Goal: Task Accomplishment & Management: Use online tool/utility

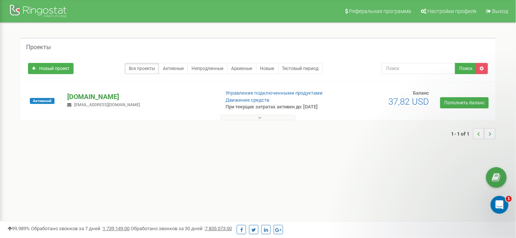
click at [114, 96] on p "[DOMAIN_NAME]" at bounding box center [140, 97] width 146 height 10
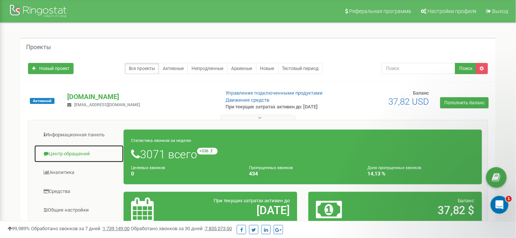
click at [78, 151] on link "Центр обращений" at bounding box center [79, 154] width 90 height 18
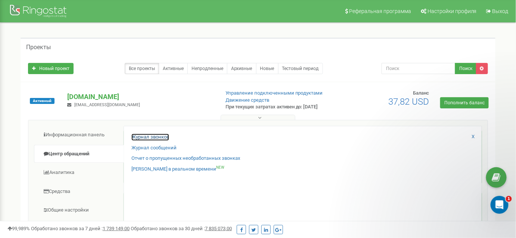
click at [142, 138] on link "Журнал звонков" at bounding box center [150, 137] width 38 height 7
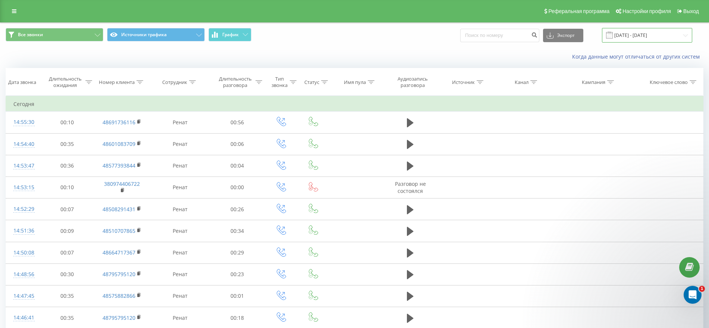
click at [641, 32] on input "19.08.2025 - 19.09.2025" at bounding box center [647, 35] width 90 height 15
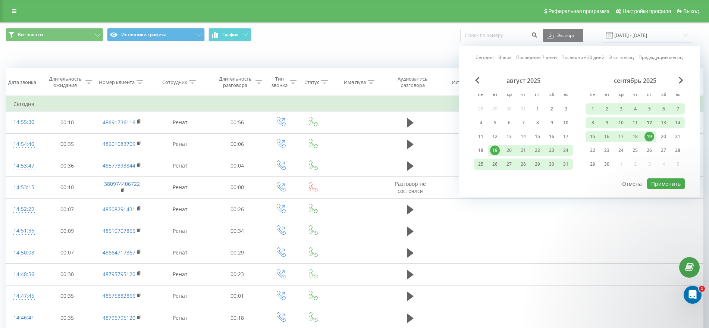
click at [650, 120] on div "12" at bounding box center [650, 123] width 10 height 10
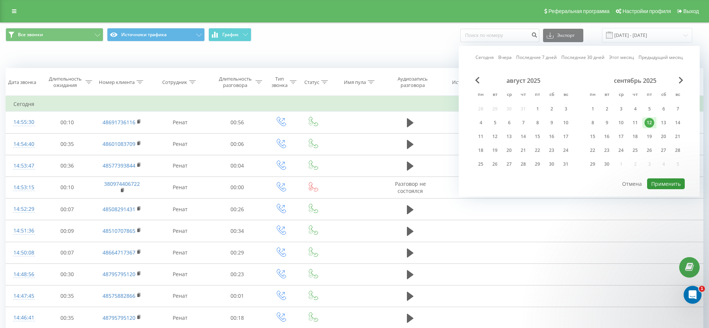
click at [670, 182] on button "Применить" at bounding box center [667, 183] width 38 height 11
type input "12.09.2025 - 12.09.2025"
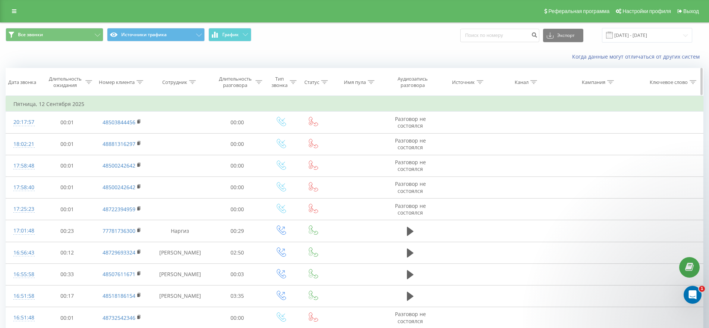
click at [191, 81] on icon at bounding box center [192, 82] width 7 height 4
click at [178, 133] on input "text" at bounding box center [180, 135] width 66 height 13
type input "Ренат"
click at [188, 149] on span "OK" at bounding box center [195, 150] width 21 height 12
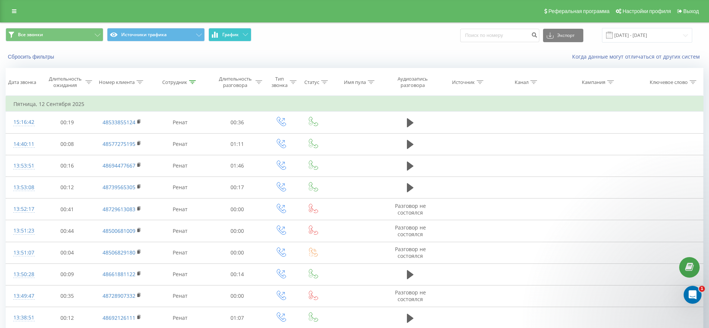
click at [225, 29] on button "График" at bounding box center [230, 34] width 43 height 13
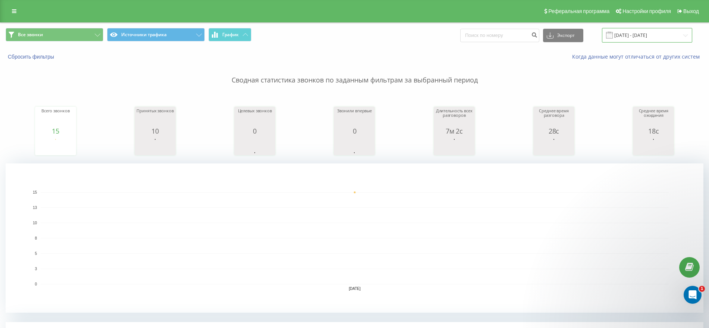
click at [662, 36] on input "12.09.2025 - 12.09.2025" at bounding box center [647, 35] width 90 height 15
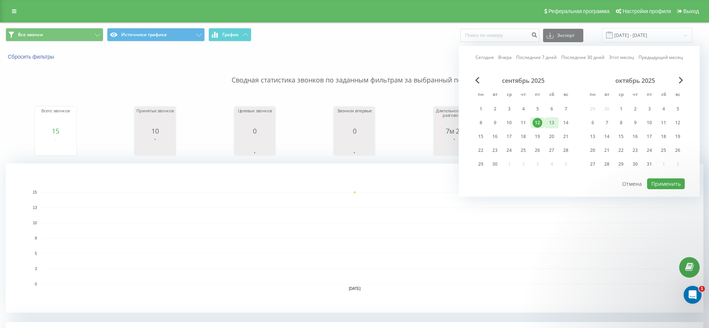
click at [552, 124] on div "13" at bounding box center [552, 123] width 10 height 10
click at [665, 184] on button "Применить" at bounding box center [667, 183] width 38 height 11
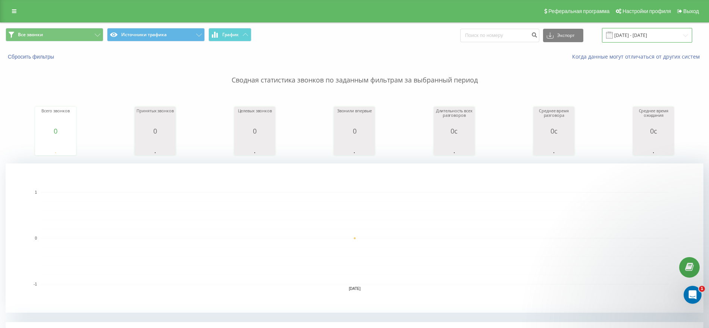
click at [655, 34] on input "13.09.2025 - 13.09.2025" at bounding box center [647, 35] width 90 height 15
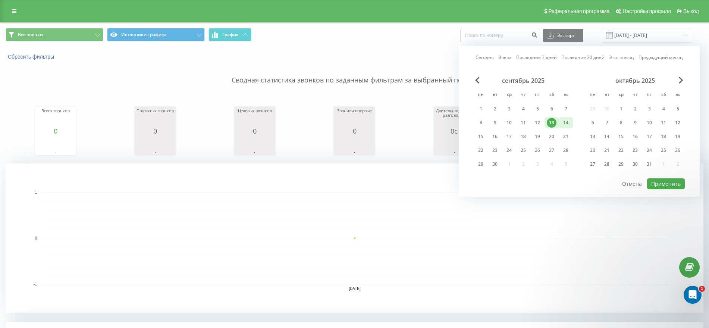
click at [565, 121] on div "14" at bounding box center [566, 123] width 10 height 10
click at [478, 135] on div "15" at bounding box center [481, 137] width 10 height 10
click at [665, 185] on button "Применить" at bounding box center [667, 183] width 38 height 11
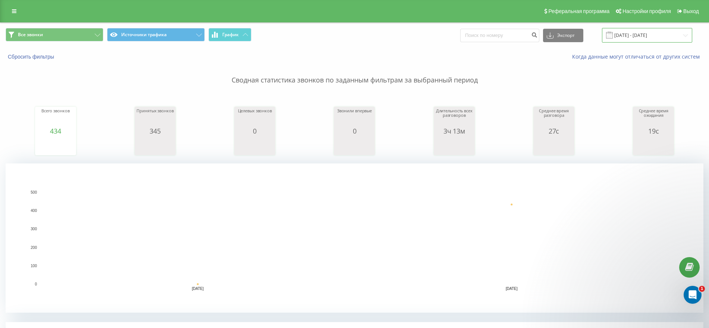
click at [660, 34] on input "14.09.2025 - 15.09.2025" at bounding box center [647, 35] width 90 height 15
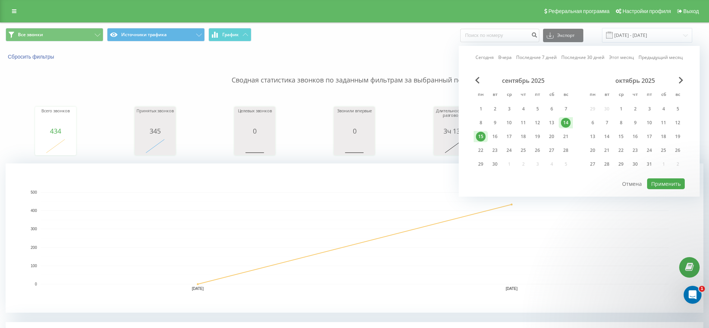
click at [565, 121] on div "14" at bounding box center [566, 123] width 10 height 10
click at [480, 132] on div "15" at bounding box center [481, 137] width 10 height 10
click at [480, 134] on div "15" at bounding box center [481, 137] width 10 height 10
click at [663, 183] on button "Применить" at bounding box center [667, 183] width 38 height 11
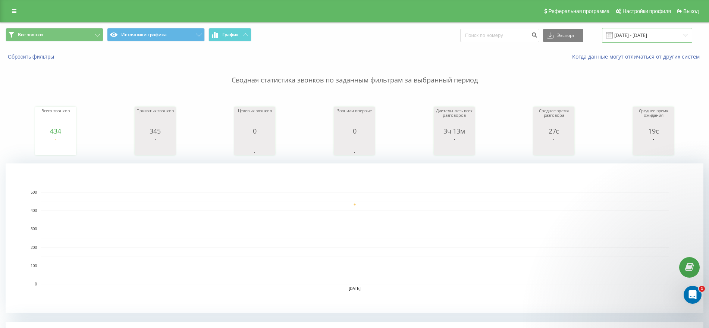
click at [642, 35] on input "15.09.2025 - 15.09.2025" at bounding box center [647, 35] width 90 height 15
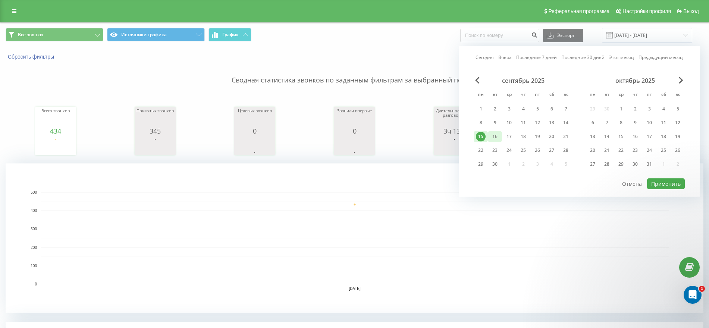
click at [496, 134] on div "16" at bounding box center [495, 137] width 10 height 10
click at [661, 180] on button "Применить" at bounding box center [667, 183] width 38 height 11
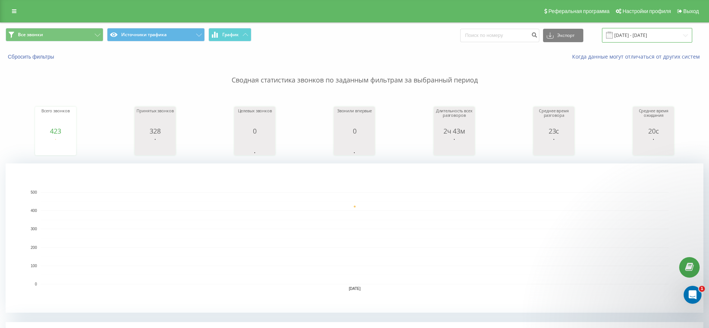
click at [684, 34] on input "16.09.2025 - 16.09.2025" at bounding box center [647, 35] width 90 height 15
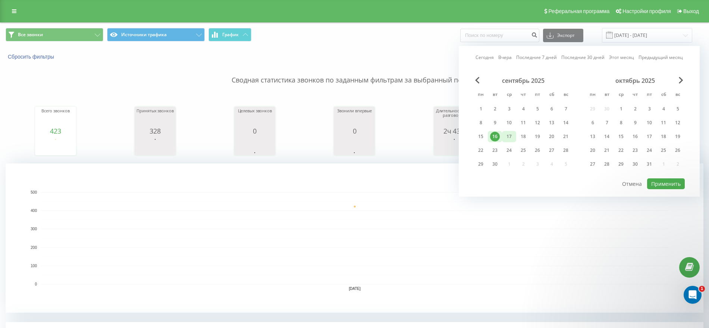
click at [509, 133] on div "17" at bounding box center [510, 137] width 10 height 10
click at [661, 181] on button "Применить" at bounding box center [667, 183] width 38 height 11
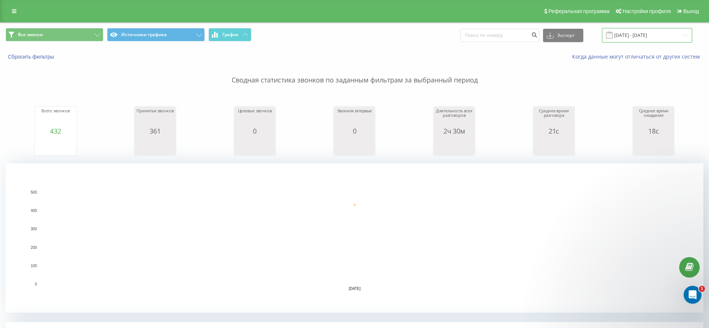
click at [687, 33] on input "17.09.2025 - 17.09.2025" at bounding box center [647, 35] width 90 height 15
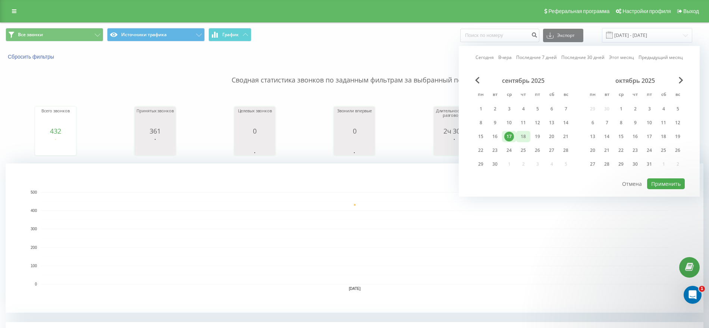
click at [523, 134] on div "18" at bounding box center [524, 137] width 10 height 10
click at [669, 184] on button "Применить" at bounding box center [667, 183] width 38 height 11
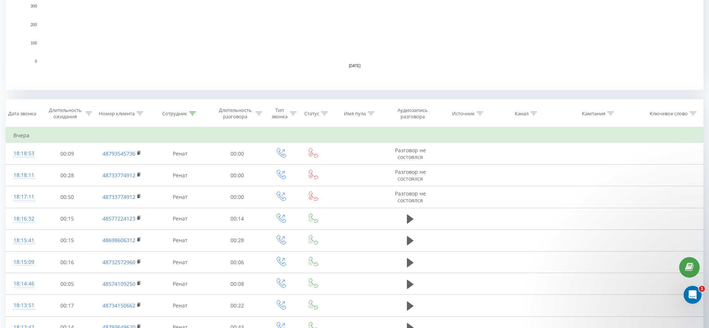
scroll to position [233, 0]
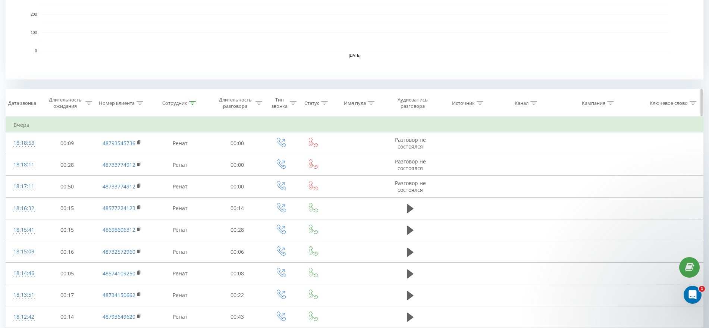
click at [327, 101] on icon at bounding box center [324, 103] width 7 height 4
click at [340, 155] on icon at bounding box center [340, 156] width 7 height 7
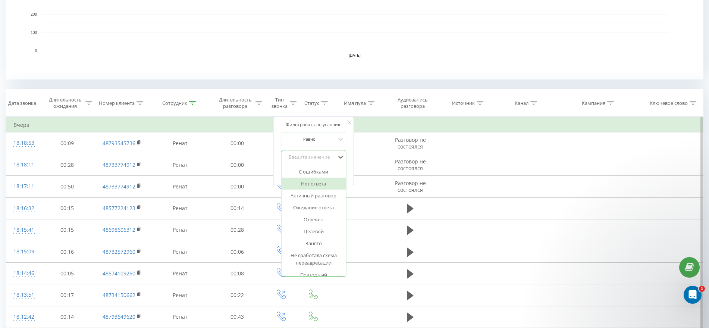
click at [317, 186] on div "Нет ответа" at bounding box center [313, 184] width 65 height 12
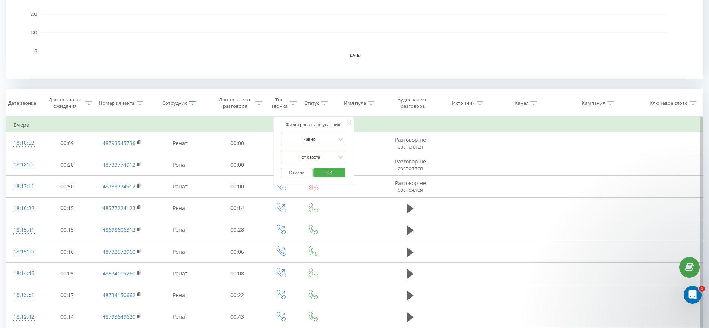
click at [337, 171] on span "OK" at bounding box center [329, 172] width 21 height 12
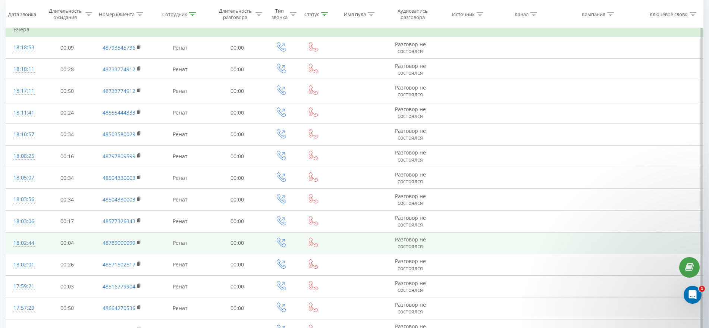
scroll to position [189, 0]
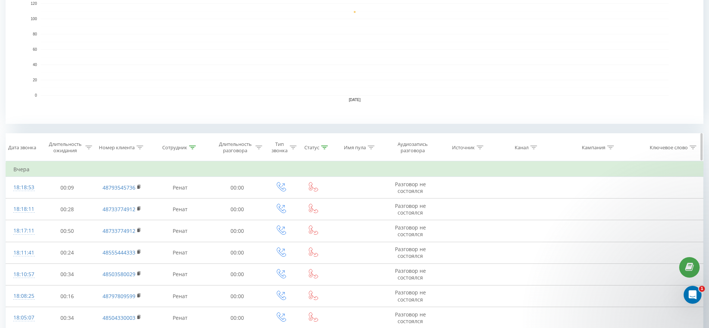
click at [322, 146] on icon at bounding box center [324, 148] width 7 height 4
click at [340, 200] on icon at bounding box center [340, 201] width 7 height 7
click at [315, 200] on div at bounding box center [309, 201] width 53 height 7
click at [298, 215] on button "Отмена" at bounding box center [297, 216] width 32 height 9
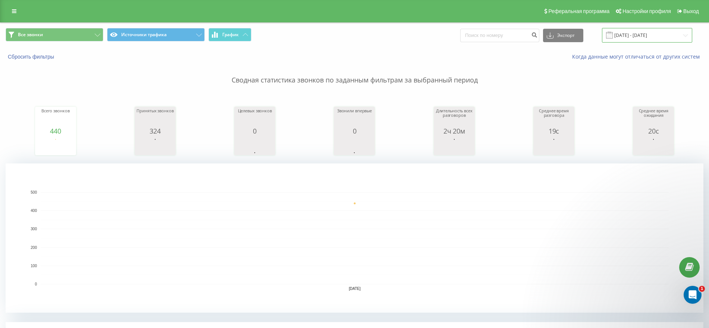
click at [655, 33] on input "18.09.2025 - 18.09.2025" at bounding box center [647, 35] width 90 height 15
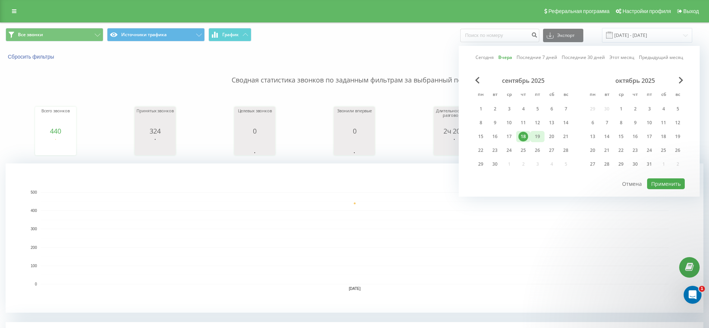
click at [536, 134] on div "19" at bounding box center [538, 137] width 10 height 10
click at [660, 183] on button "Применить" at bounding box center [667, 183] width 38 height 11
type input "19.09.2025 - 19.09.2025"
